Goal: Task Accomplishment & Management: Use online tool/utility

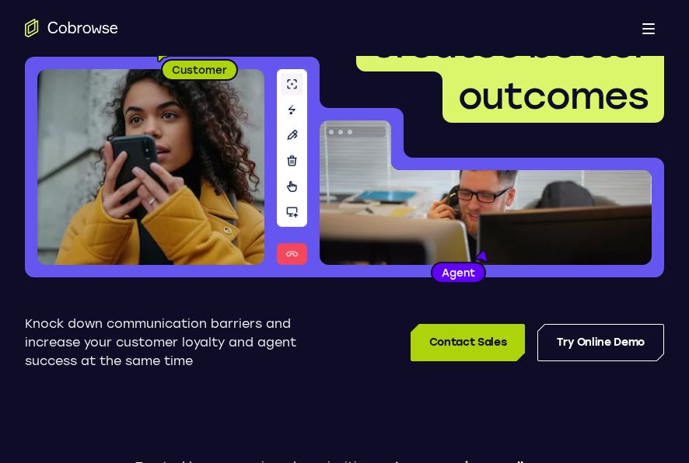
scroll to position [233, 0]
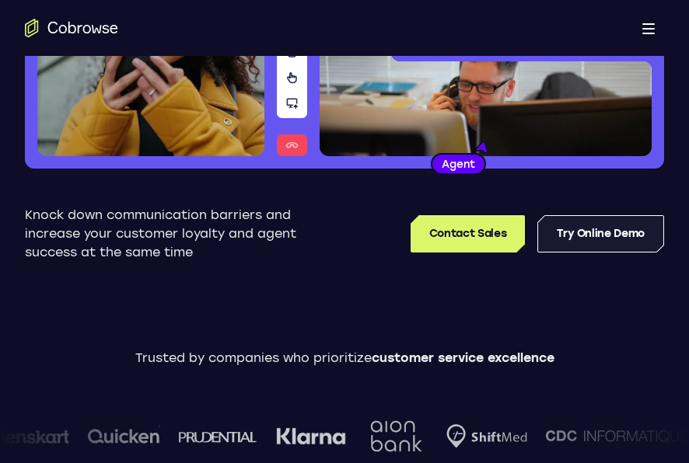
click at [547, 221] on link "Try Online Demo" at bounding box center [600, 233] width 127 height 37
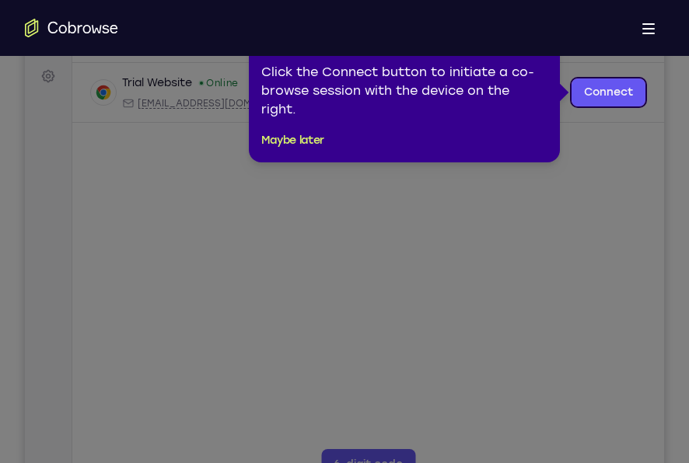
click at [293, 128] on div "1 of 8 × Click the Connect button to initiate a co-browse session with the devi…" at bounding box center [404, 93] width 311 height 140
click at [293, 143] on button "Maybe later" at bounding box center [292, 140] width 63 height 19
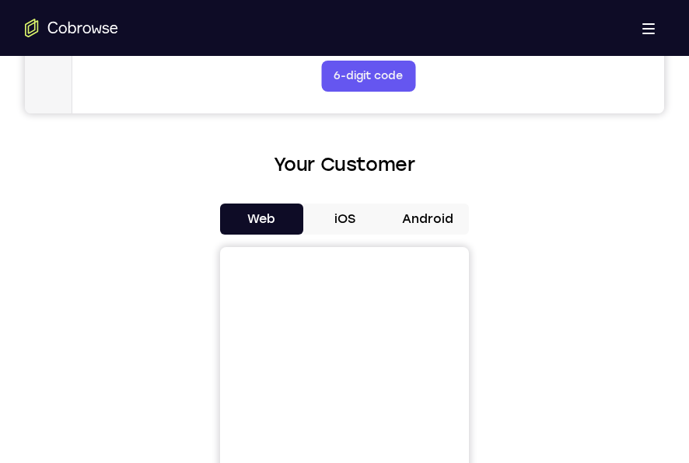
scroll to position [777, 0]
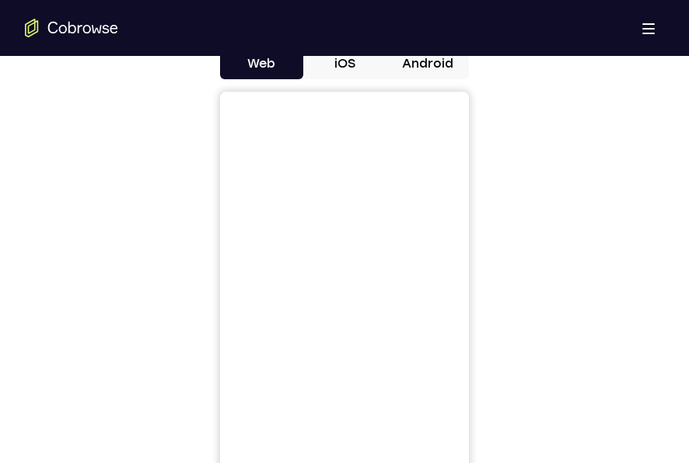
click at [345, 75] on button "iOS" at bounding box center [344, 63] width 83 height 31
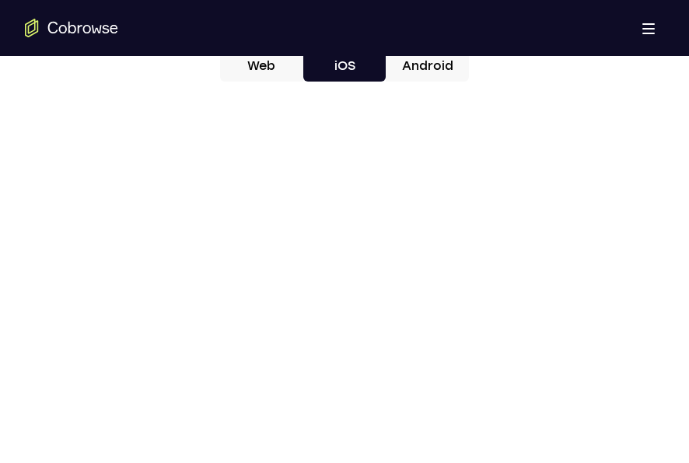
scroll to position [700, 0]
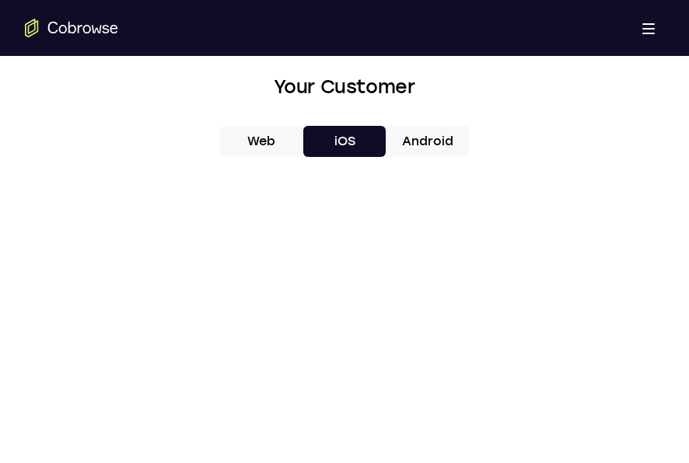
click at [613, 260] on div at bounding box center [344, 408] width 639 height 478
click at [617, 356] on div at bounding box center [344, 408] width 639 height 478
click at [190, 313] on div at bounding box center [344, 408] width 639 height 478
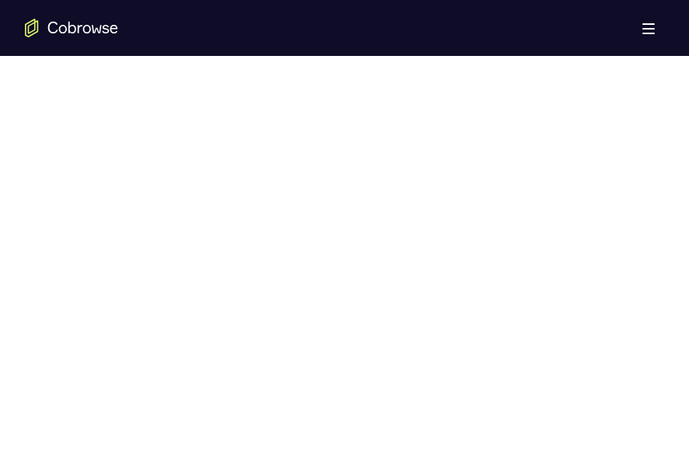
scroll to position [933, 0]
